Goal: Task Accomplishment & Management: Manage account settings

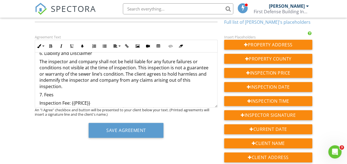
scroll to position [511, 0]
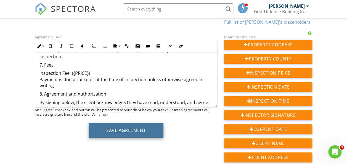
click at [141, 128] on button "Save Agreement" at bounding box center [126, 130] width 75 height 15
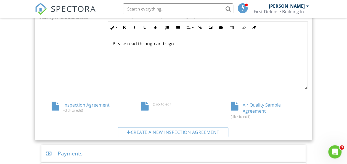
scroll to position [269, 0]
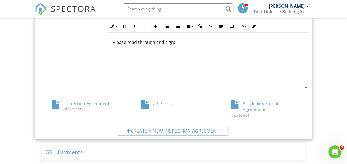
click at [259, 102] on div "Air Quality Sample Agreement (click to edit)" at bounding box center [264, 109] width 90 height 17
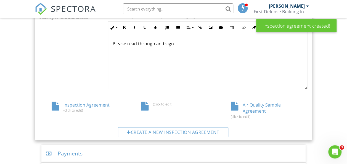
click at [149, 106] on div "(click to edit)" at bounding box center [174, 106] width 90 height 9
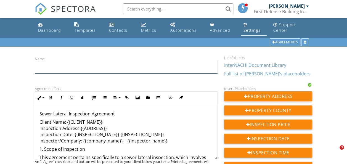
click at [57, 72] on input "Name" at bounding box center [126, 67] width 183 height 14
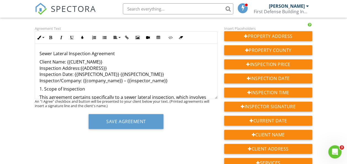
scroll to position [62, 0]
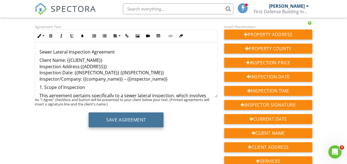
type input "Sewer Lateral Inspection Agreement"
click at [121, 120] on button "Save Agreement" at bounding box center [126, 119] width 75 height 15
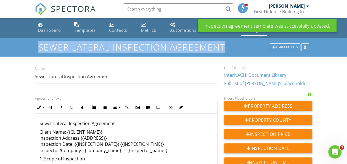
drag, startPoint x: 347, startPoint y: 36, endPoint x: 350, endPoint y: 51, distance: 15.2
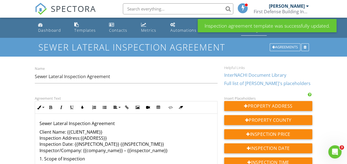
drag, startPoint x: 351, startPoint y: 51, endPoint x: 341, endPoint y: 68, distance: 20.0
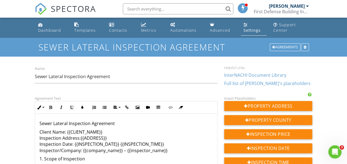
click at [248, 32] on div "Settings" at bounding box center [251, 30] width 17 height 5
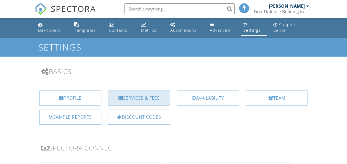
click at [131, 95] on div "Services & Fees" at bounding box center [139, 98] width 62 height 15
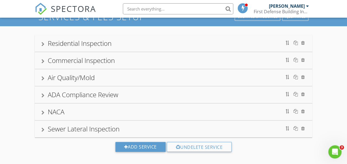
scroll to position [32, 0]
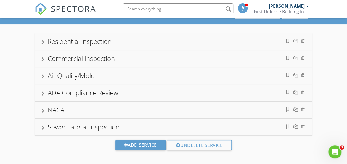
click at [48, 128] on div "Sewer Lateral Inspection" at bounding box center [84, 126] width 72 height 9
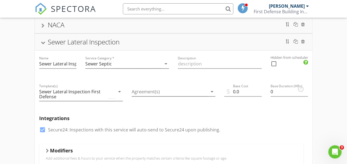
scroll to position [118, 0]
click at [212, 91] on icon "arrow_drop_down" at bounding box center [212, 91] width 7 height 7
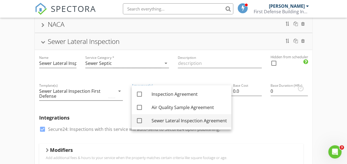
click at [139, 118] on div at bounding box center [139, 120] width 9 height 9
checkbox input "true"
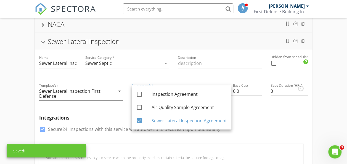
click at [338, 84] on div "Residential Inspection Commercial Inspection Air Quality/Mold ADA Compliance Re…" at bounding box center [173, 144] width 347 height 411
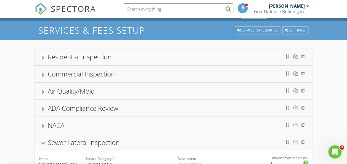
scroll to position [10, 0]
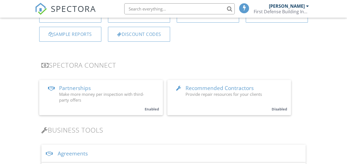
scroll to position [138, 0]
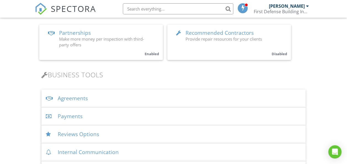
click at [87, 96] on div "Agreements" at bounding box center [173, 99] width 265 height 18
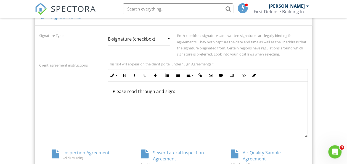
scroll to position [249, 0]
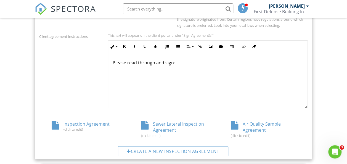
click at [80, 123] on div "Inspection Agreement (click to edit)" at bounding box center [84, 126] width 90 height 11
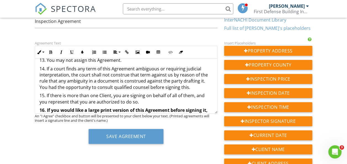
scroll to position [630, 0]
